Goal: Navigation & Orientation: Find specific page/section

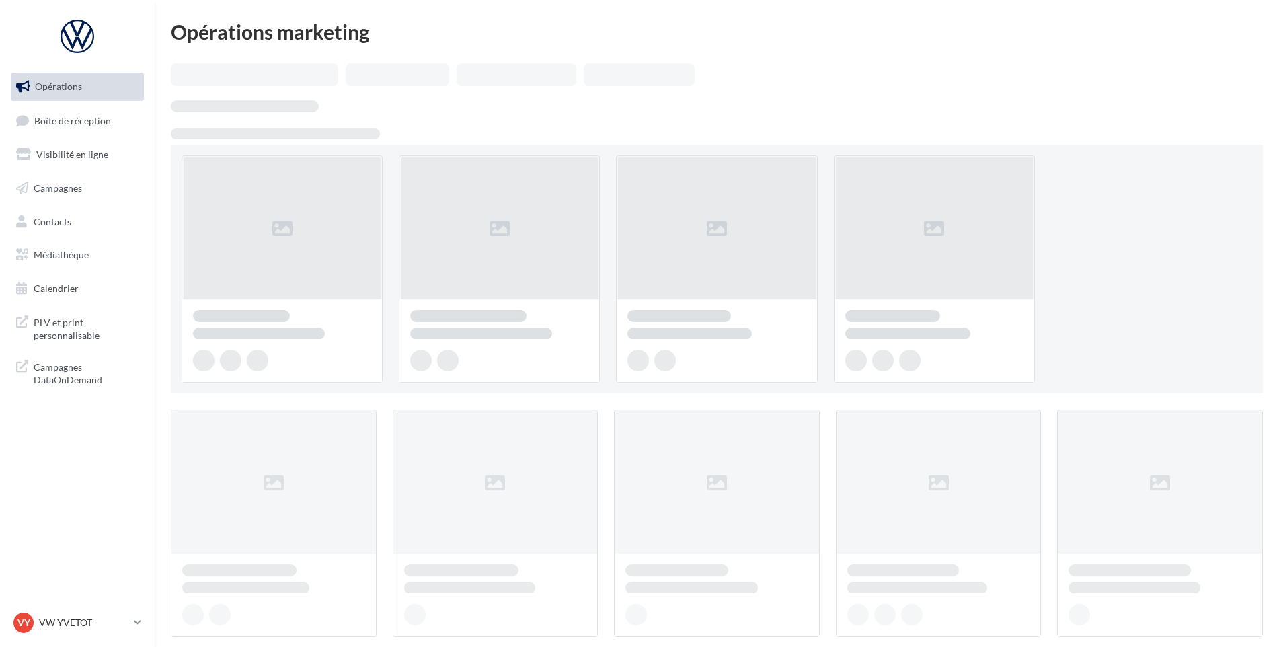
click at [67, 124] on span "Boîte de réception" at bounding box center [72, 119] width 77 height 11
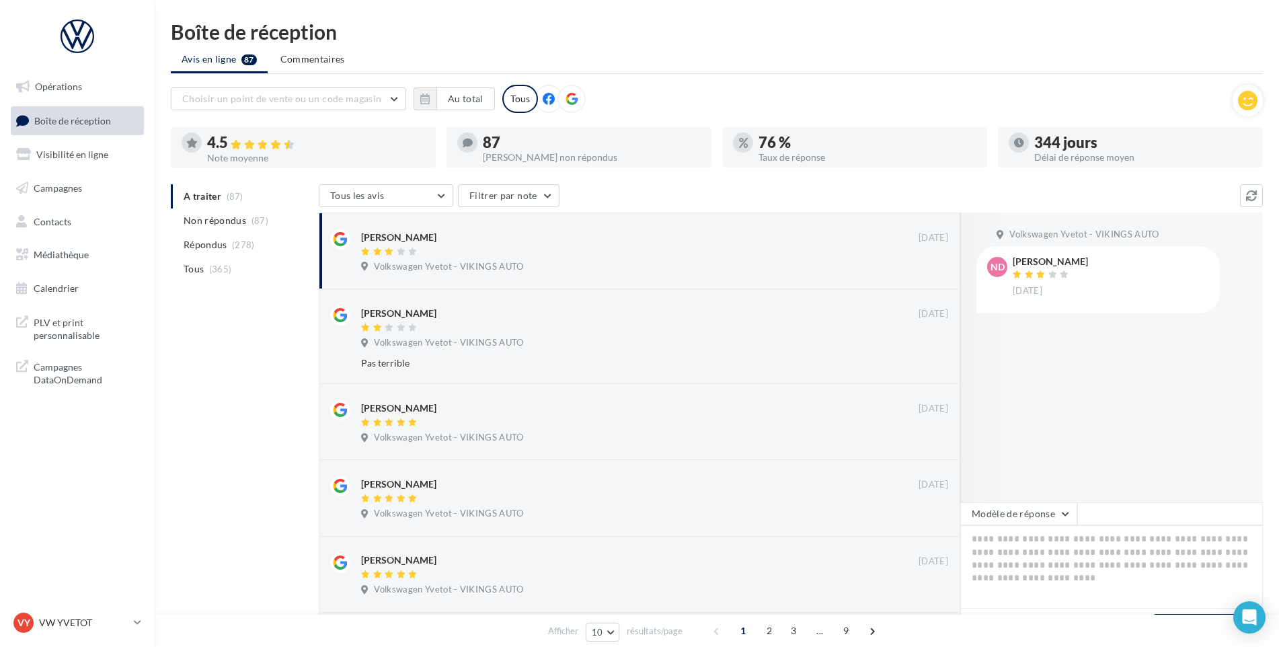
click at [67, 625] on p "VW YVETOT" at bounding box center [83, 622] width 89 height 13
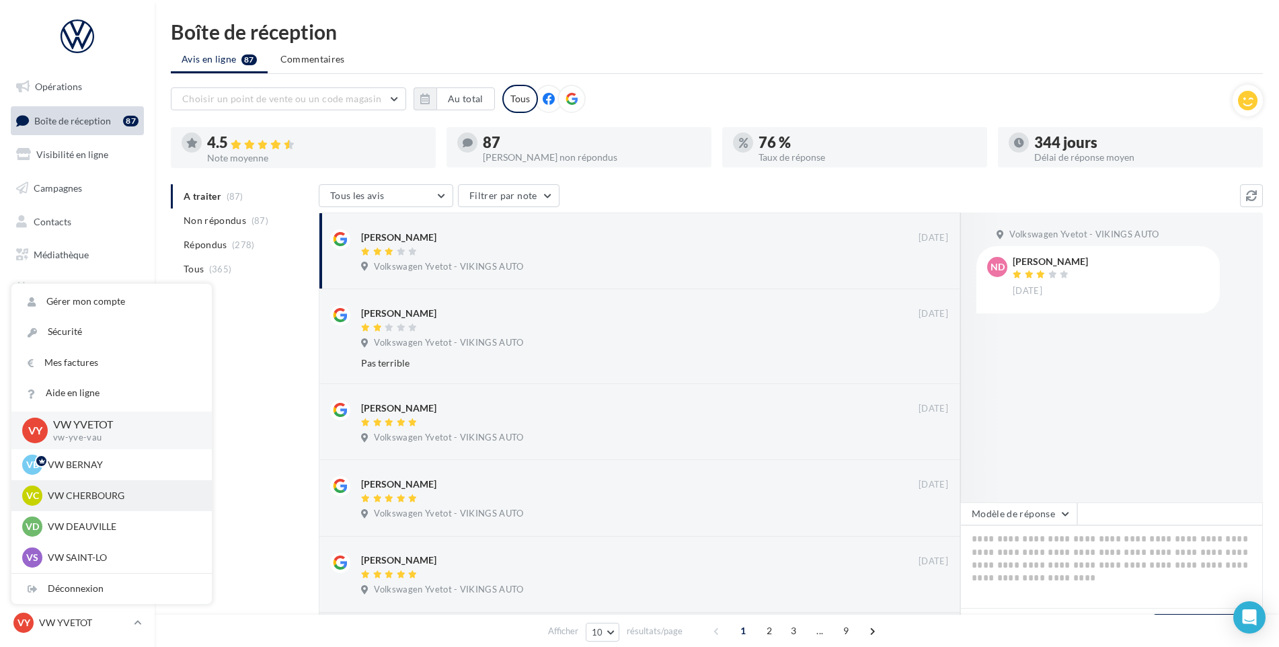
click at [110, 495] on p "VW CHERBOURG" at bounding box center [122, 495] width 148 height 13
